Goal: Navigation & Orientation: Find specific page/section

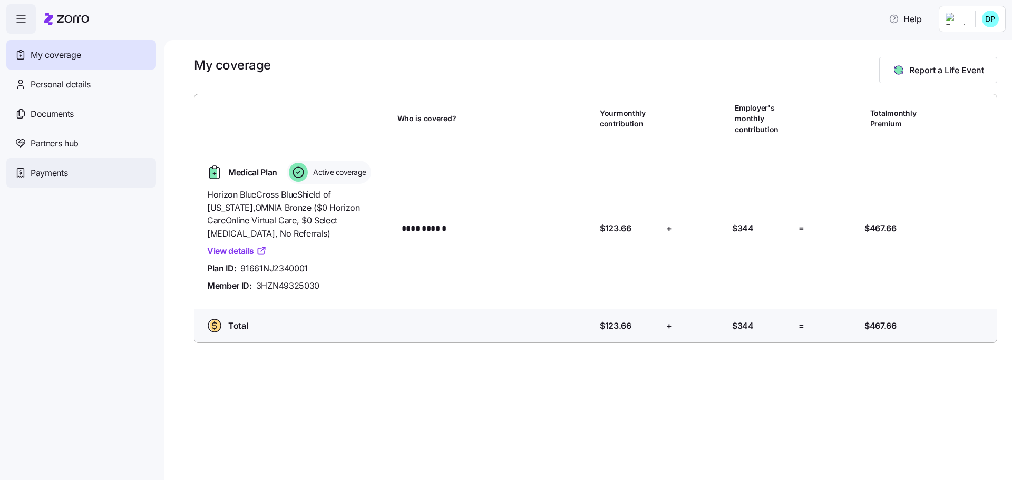
click at [46, 169] on span "Payments" at bounding box center [49, 173] width 37 height 13
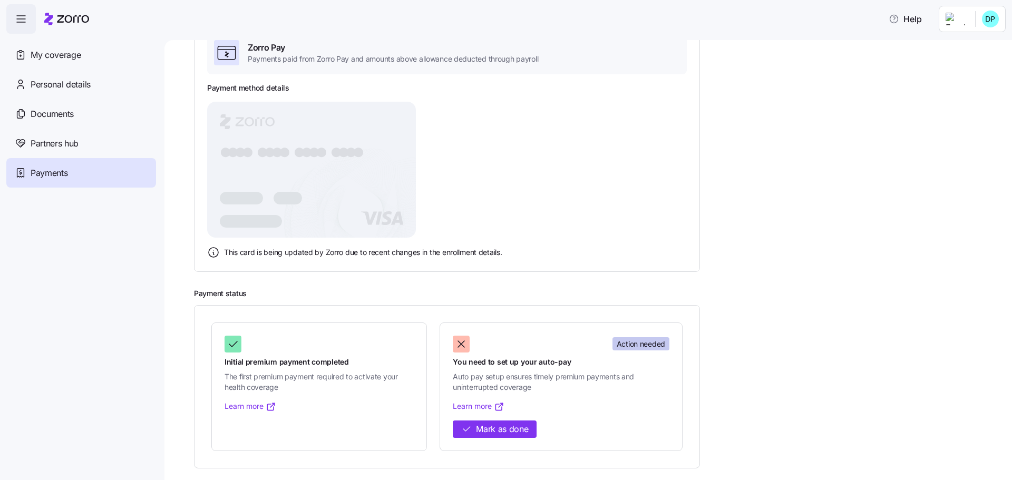
scroll to position [92, 0]
click at [212, 251] on icon at bounding box center [213, 251] width 13 height 13
click at [230, 57] on icon at bounding box center [226, 51] width 21 height 21
click at [44, 58] on span "My coverage" at bounding box center [56, 54] width 50 height 13
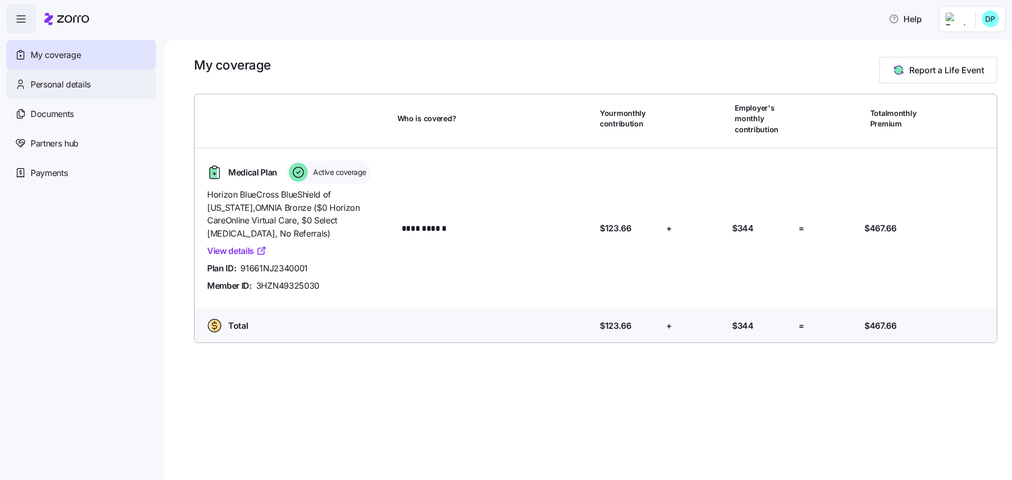
click at [55, 91] on div "Personal details" at bounding box center [81, 85] width 150 height 30
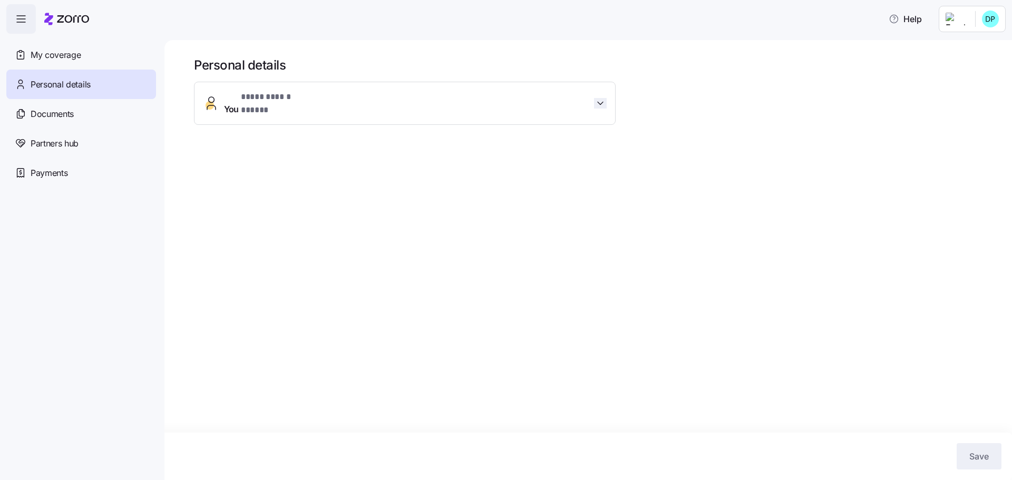
click at [605, 101] on icon "button" at bounding box center [600, 103] width 11 height 11
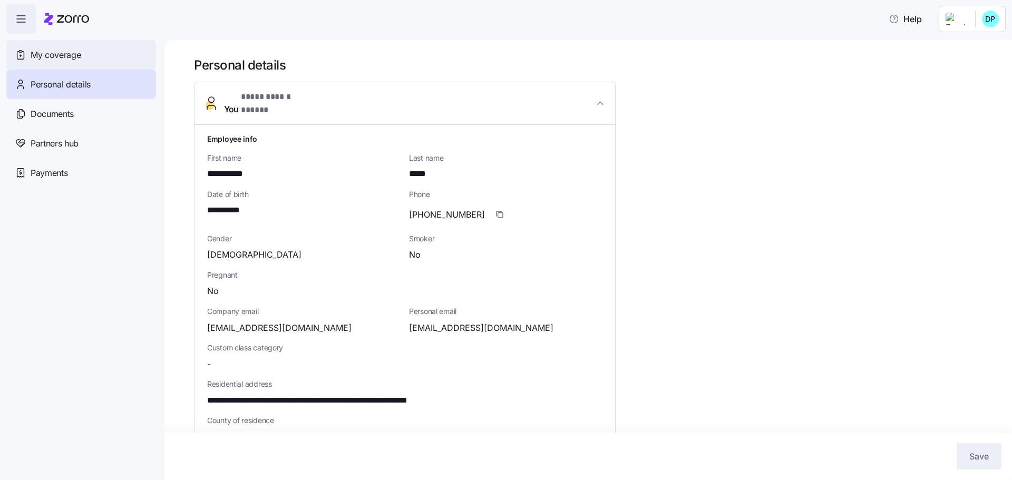
click at [67, 61] on span "My coverage" at bounding box center [56, 54] width 50 height 13
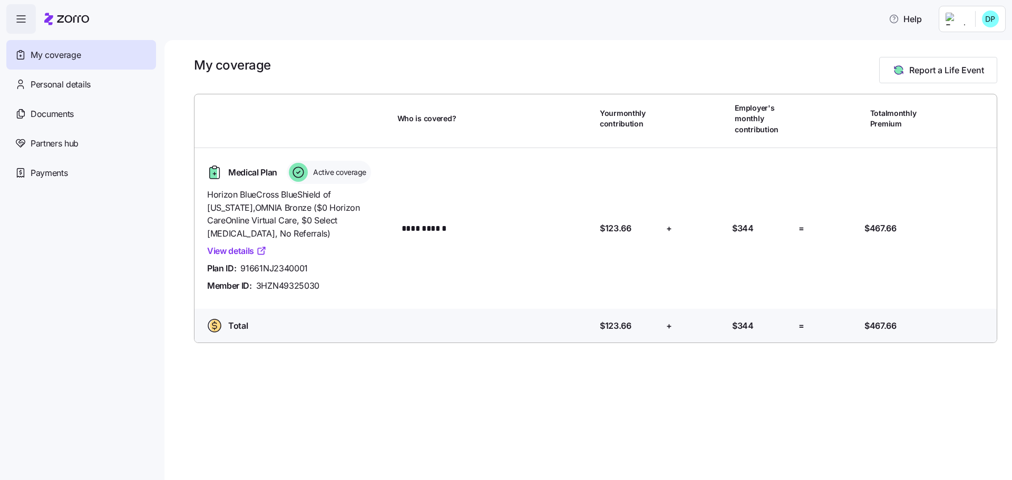
click at [977, 26] on html "**********" at bounding box center [506, 237] width 1012 height 474
click at [966, 64] on div "Log out" at bounding box center [962, 65] width 41 height 12
